Goal: Navigation & Orientation: Find specific page/section

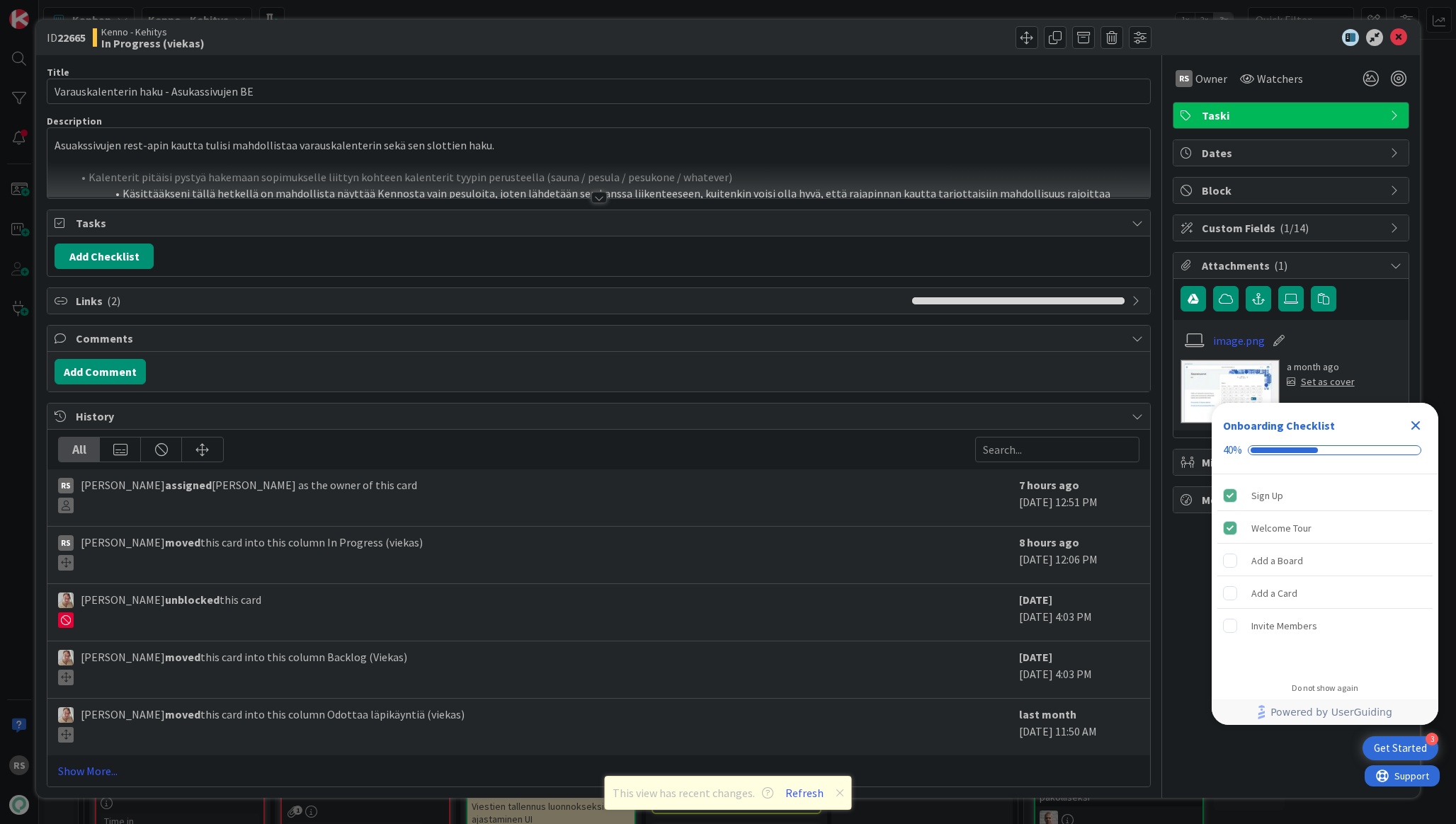
click at [1408, 34] on div at bounding box center [1283, 37] width 250 height 17
click at [1402, 34] on icon at bounding box center [1398, 37] width 17 height 17
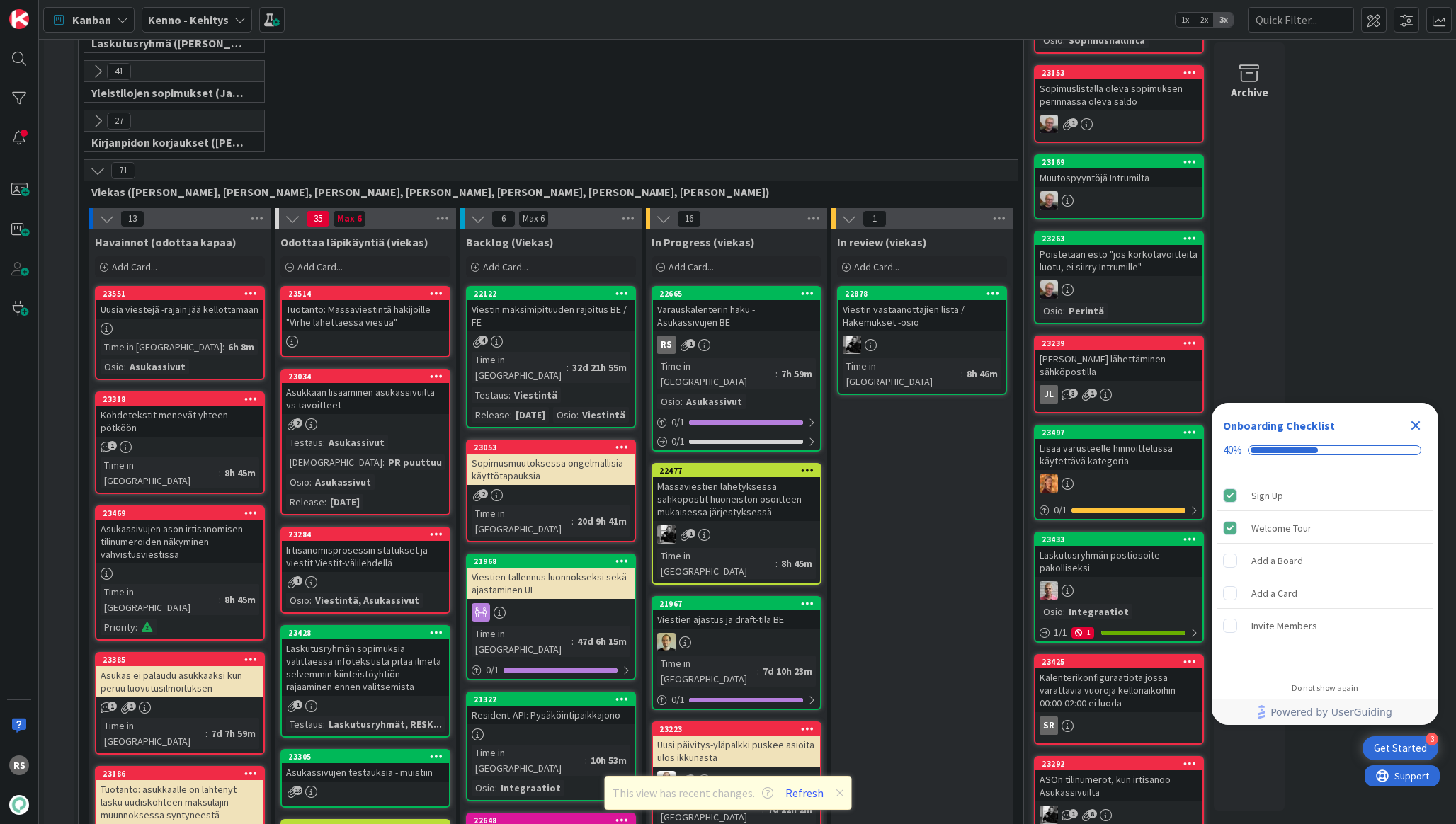
scroll to position [376, 0]
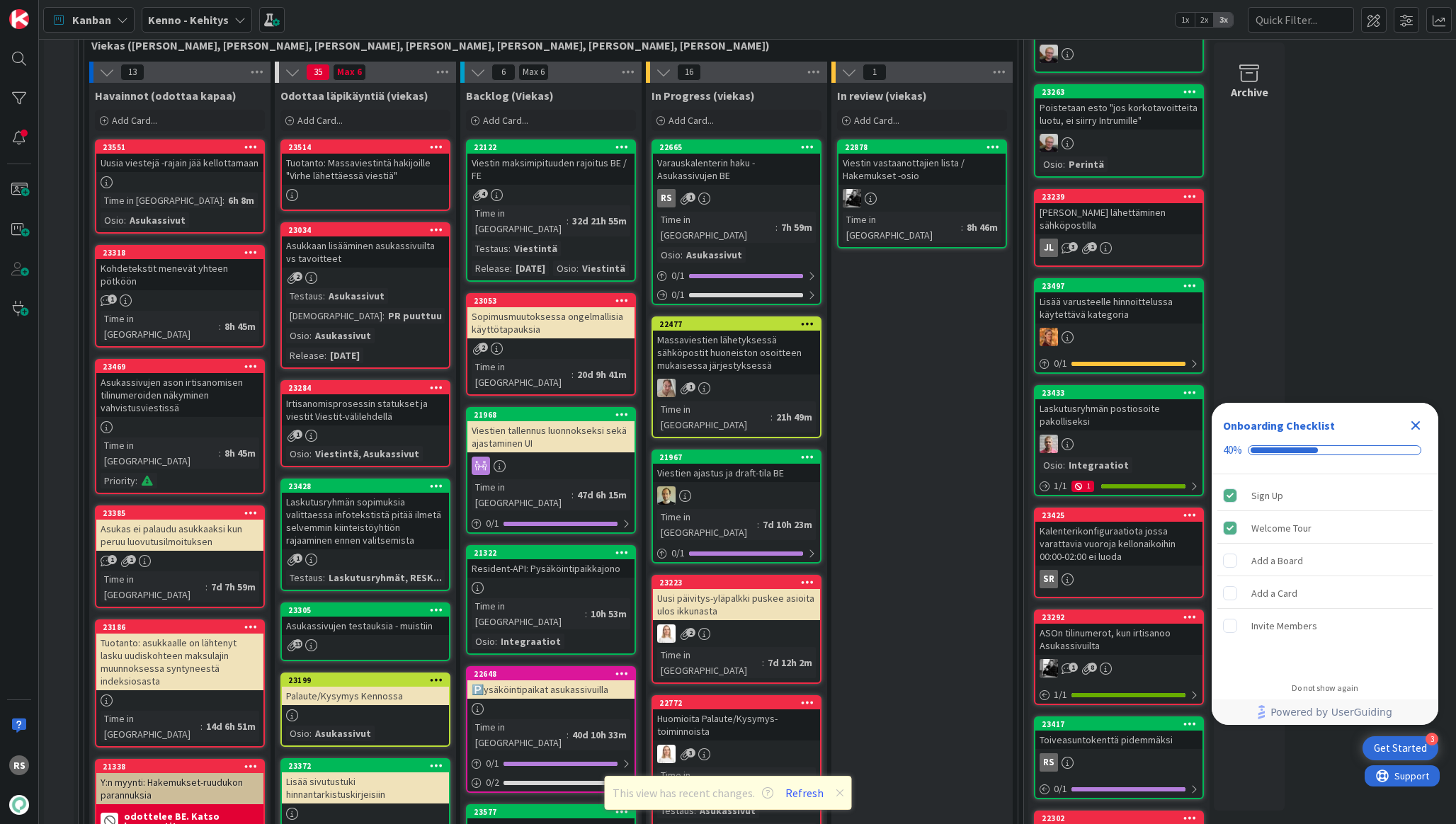
click at [770, 338] on div "Massaviestien lähetyksessä sähköpostit huoneiston osoitteen mukaisessa järjesty…" at bounding box center [736, 353] width 167 height 44
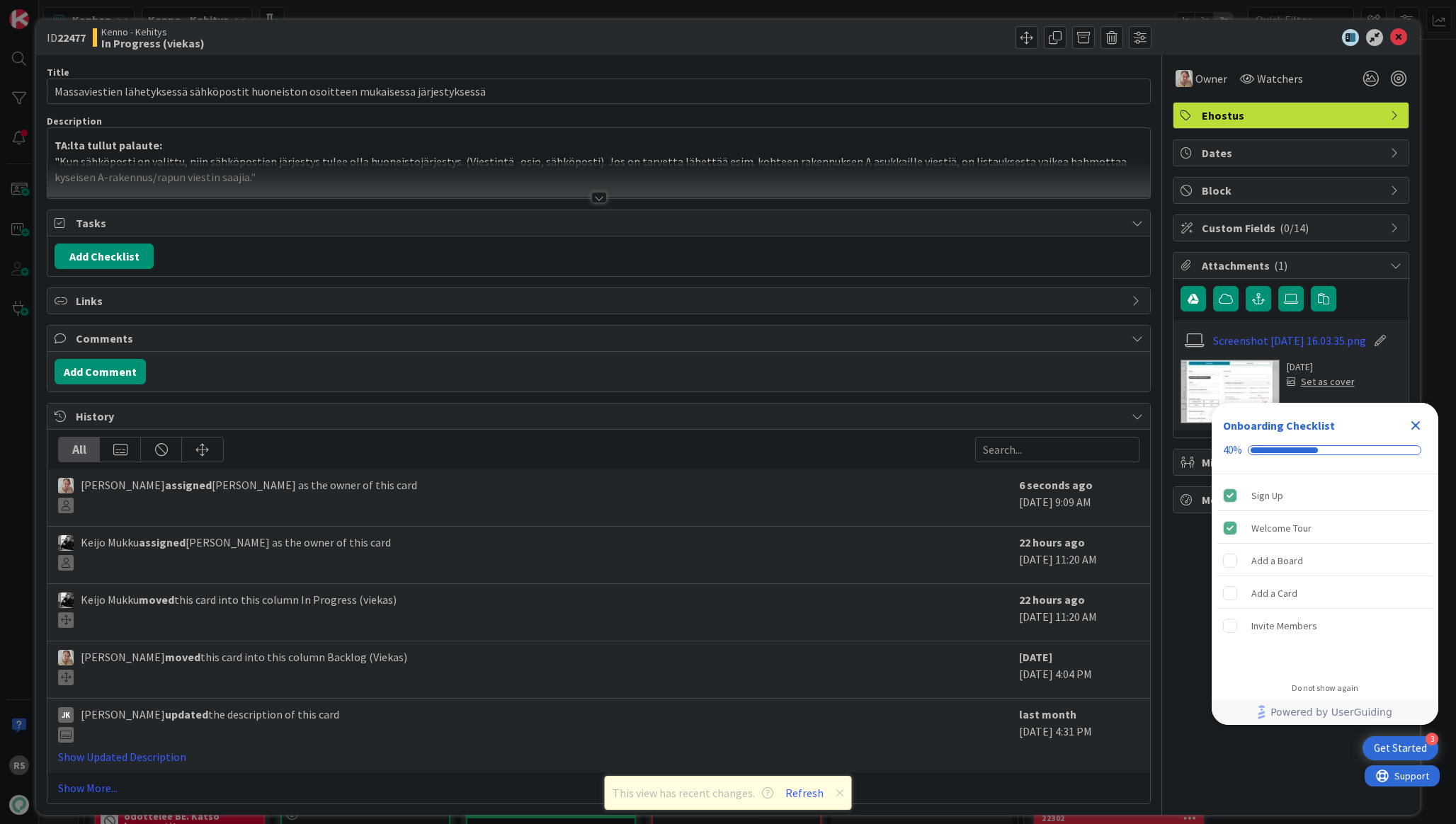
click at [601, 201] on div at bounding box center [599, 197] width 16 height 11
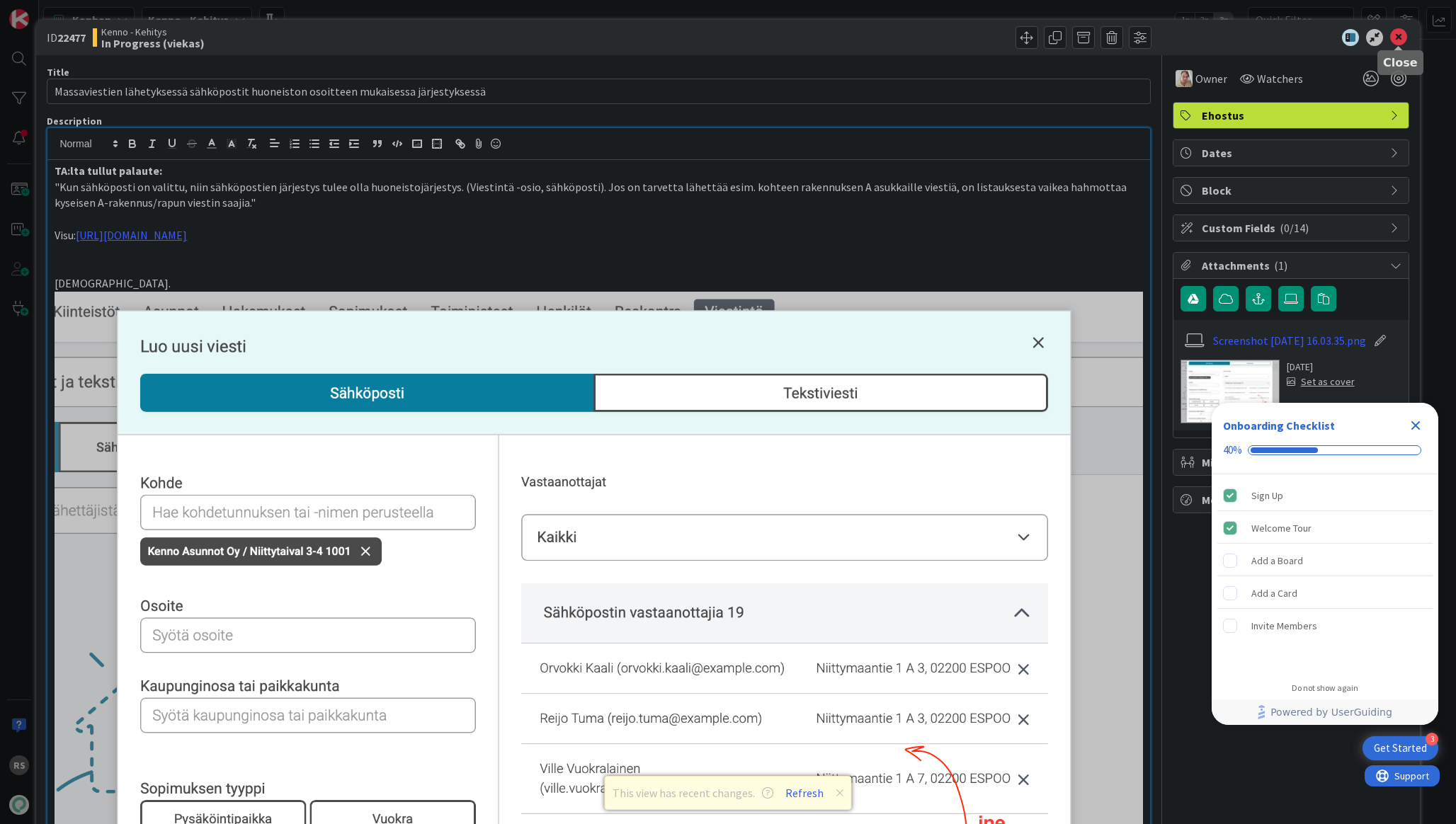
click at [1395, 43] on icon at bounding box center [1398, 37] width 17 height 17
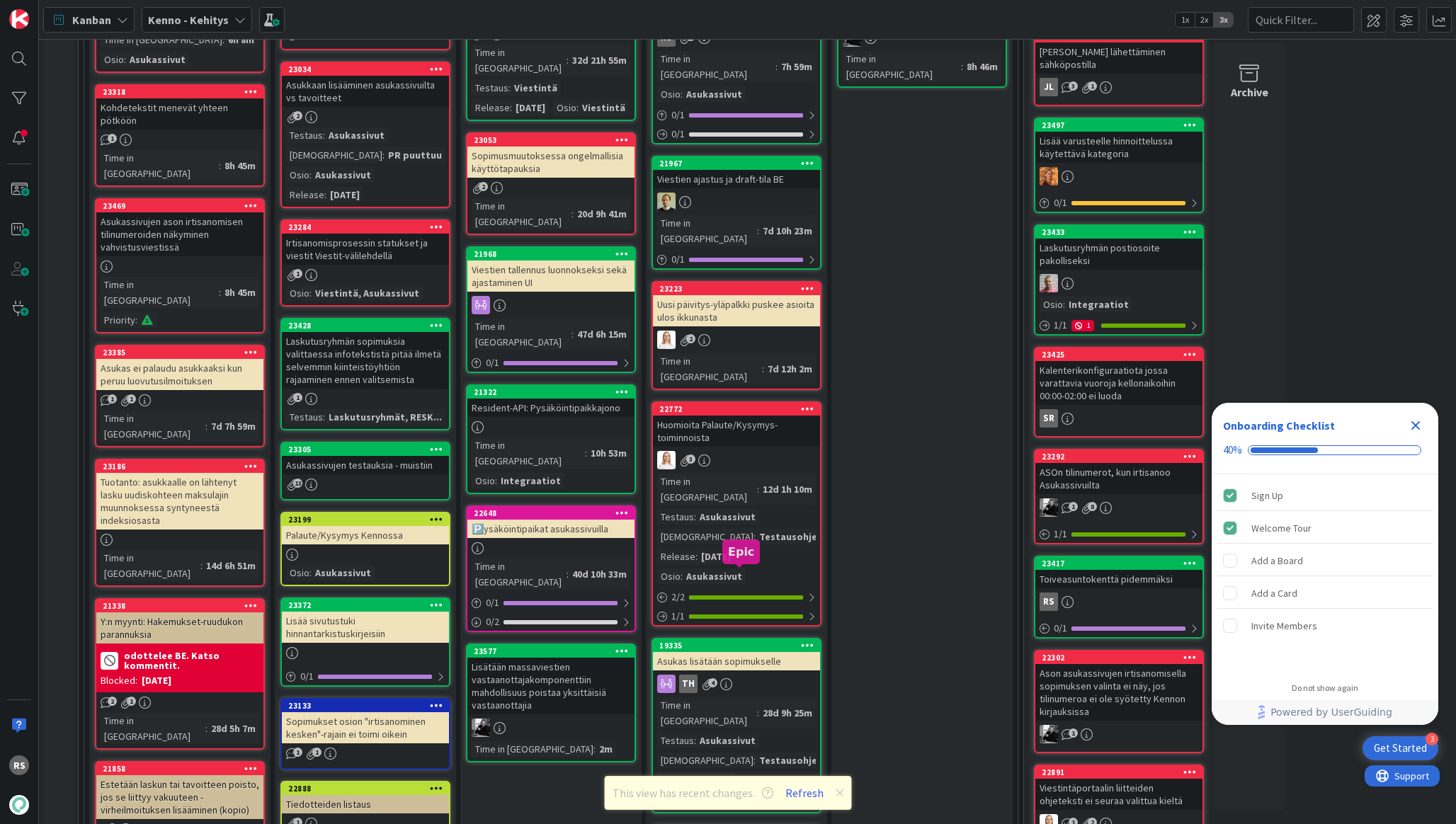
scroll to position [451, 0]
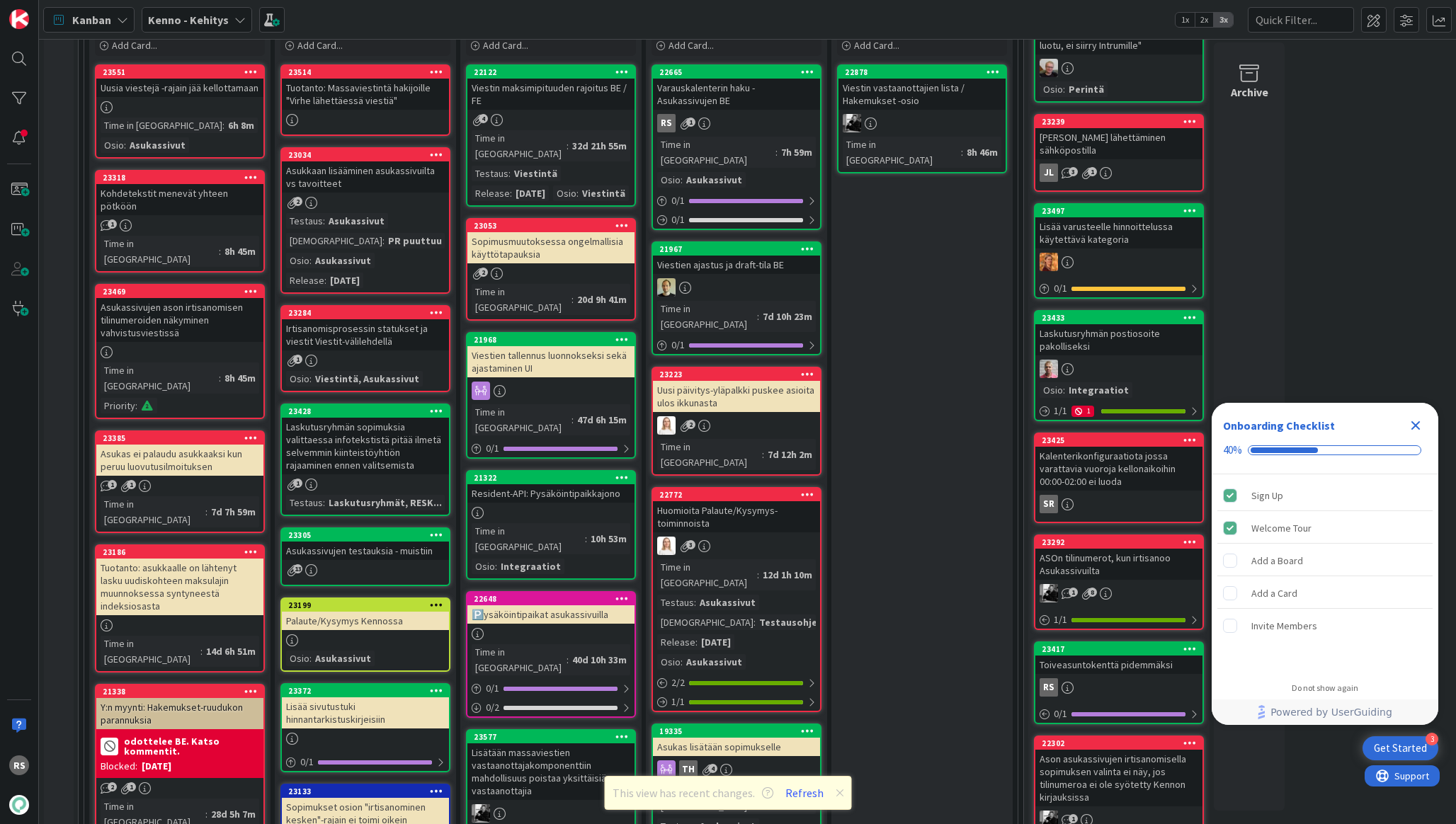
click at [728, 501] on div "Huomioita Palaute/Kysymys-toiminnoista" at bounding box center [736, 516] width 167 height 31
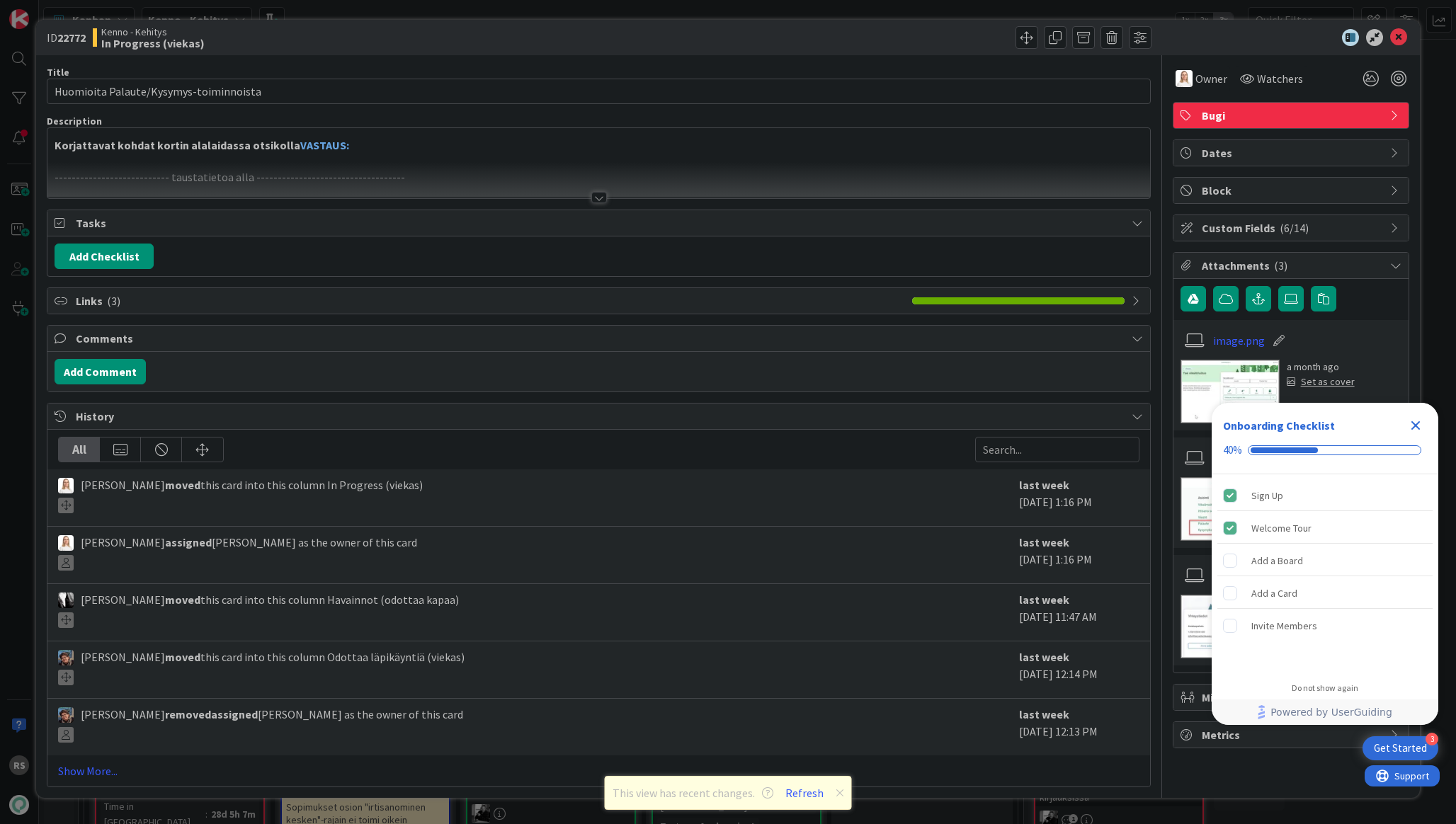
click at [600, 197] on div at bounding box center [599, 197] width 16 height 11
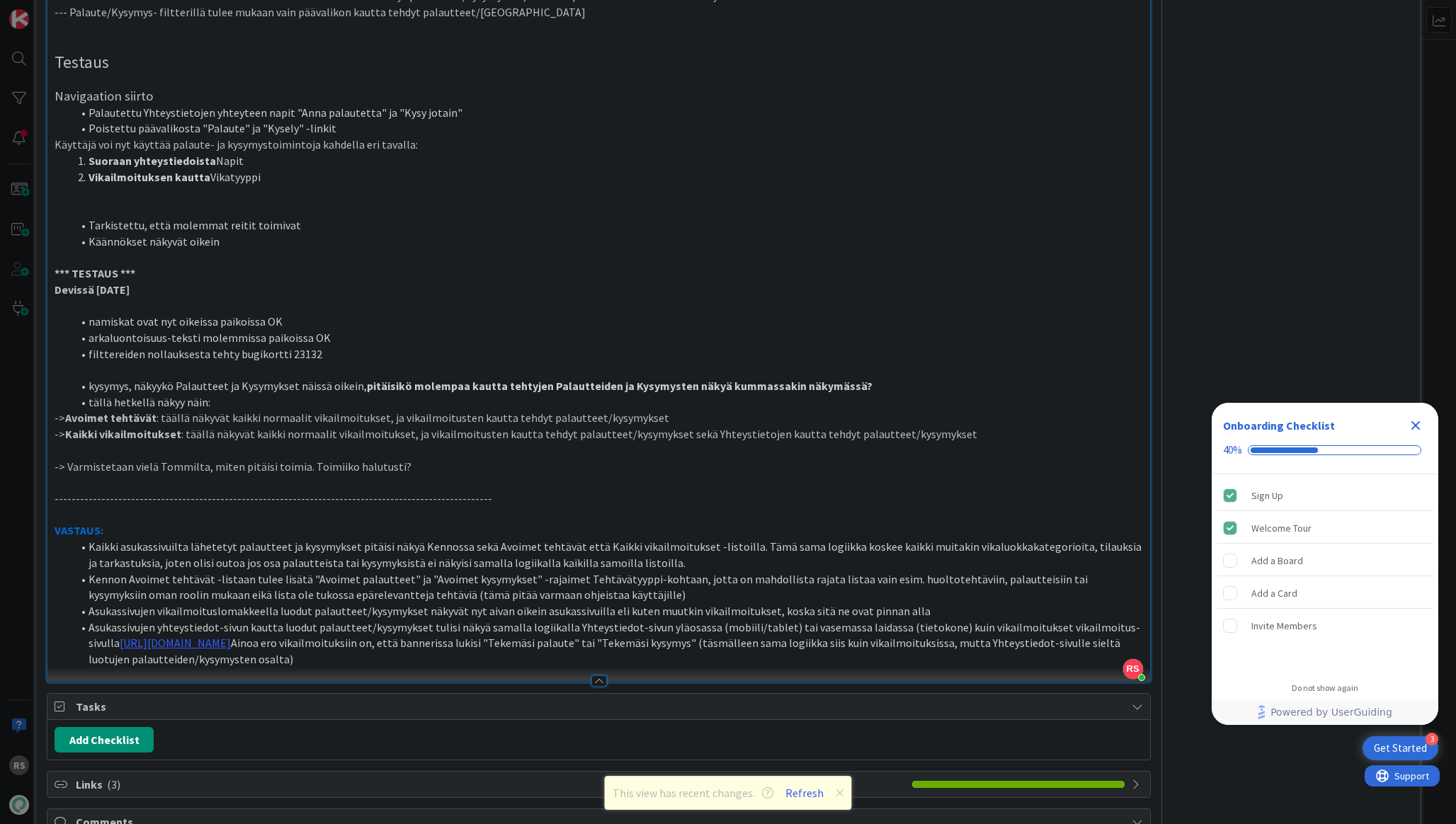
scroll to position [1798, 0]
